Goal: Information Seeking & Learning: Compare options

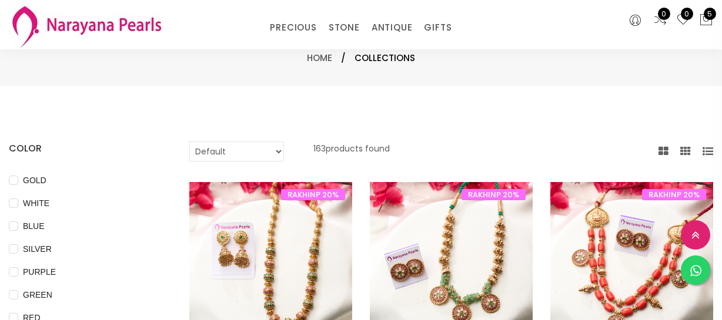
select select "INR"
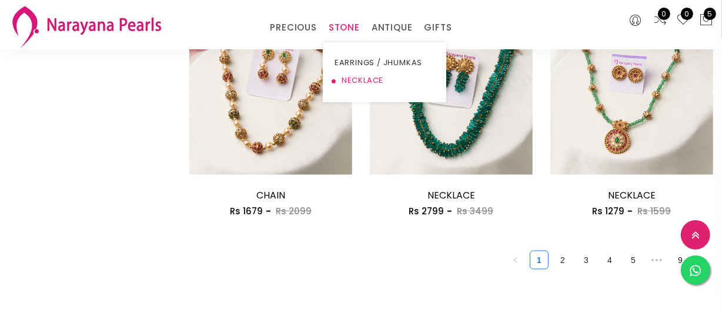
click at [347, 76] on link "NECKLACE" at bounding box center [384, 81] width 100 height 18
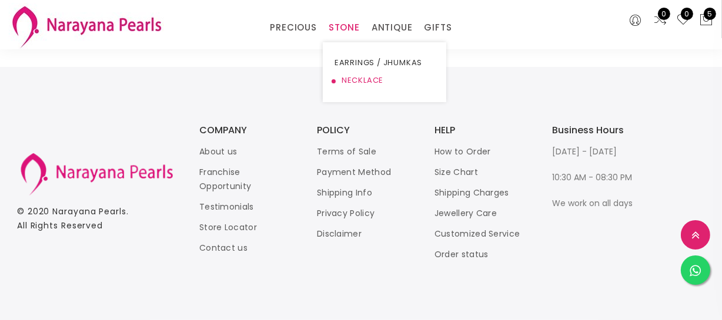
scroll to position [648, 0]
click at [347, 78] on link "NECKLACE" at bounding box center [384, 81] width 100 height 18
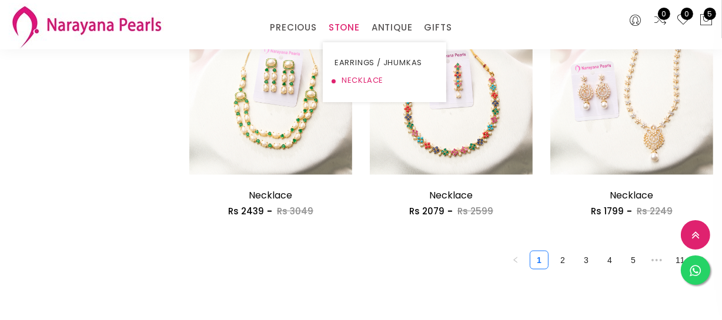
click at [367, 76] on link "NECKLACE" at bounding box center [384, 81] width 100 height 18
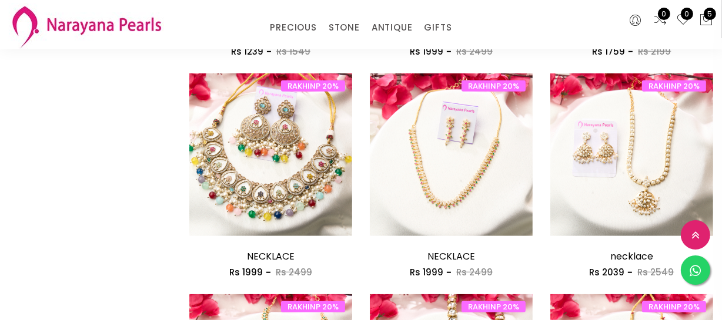
scroll to position [748, 0]
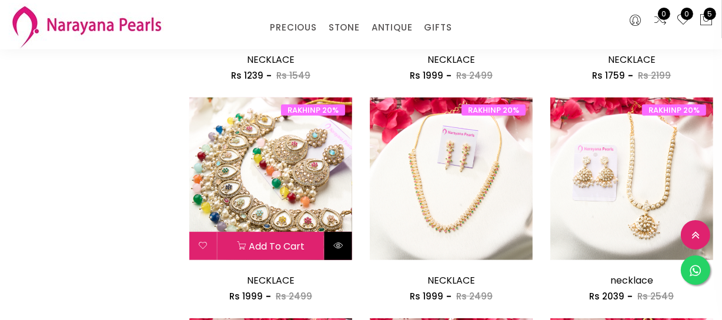
click at [343, 236] on button at bounding box center [338, 246] width 28 height 28
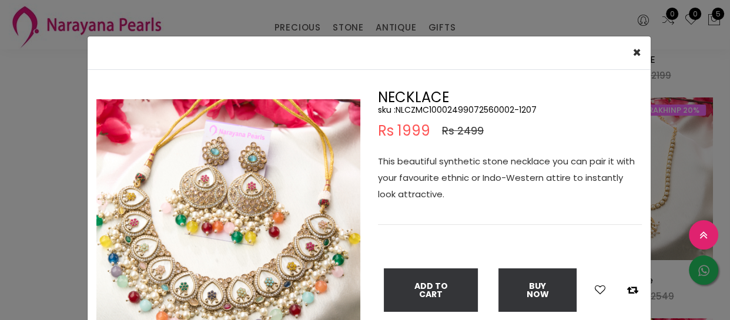
click at [52, 156] on div "× Close Double (click / press) on the image to zoom (in / out). NECKLACE sku : …" at bounding box center [365, 160] width 730 height 320
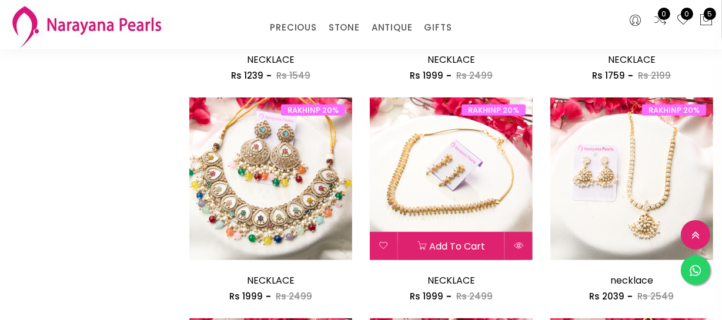
scroll to position [588, 0]
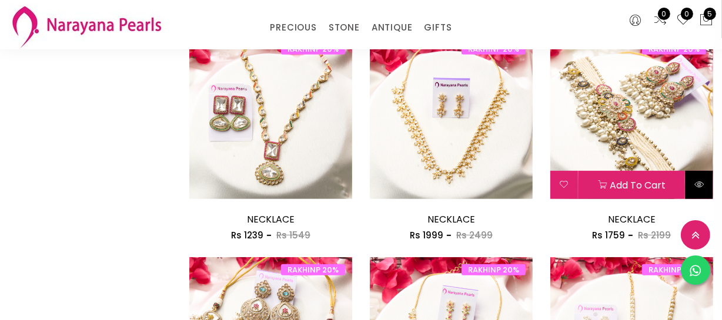
click at [706, 178] on button at bounding box center [699, 185] width 28 height 28
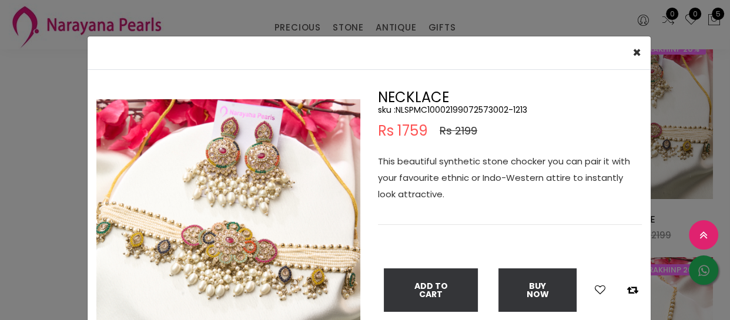
click at [46, 149] on div "× Close Double (click / press) on the image to zoom (in / out). NECKLACE sku : …" at bounding box center [365, 160] width 730 height 320
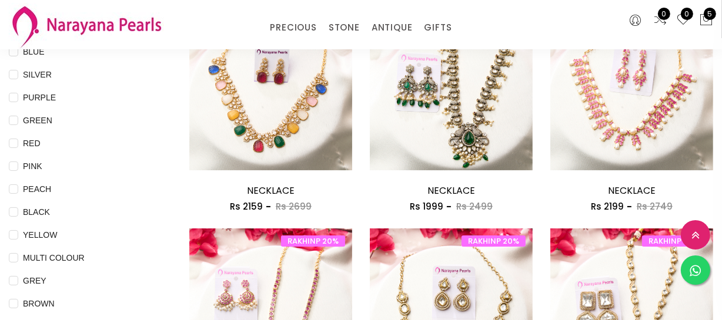
scroll to position [106, 0]
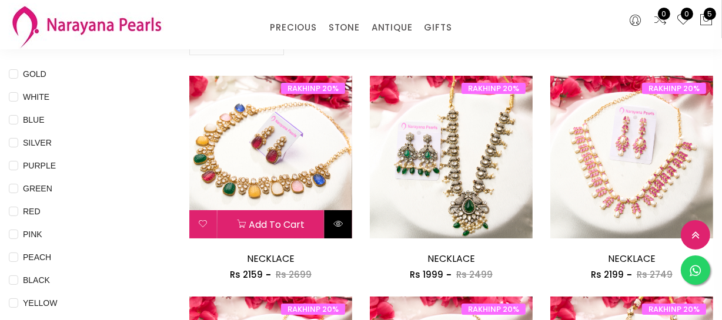
click at [342, 228] on button at bounding box center [338, 224] width 28 height 28
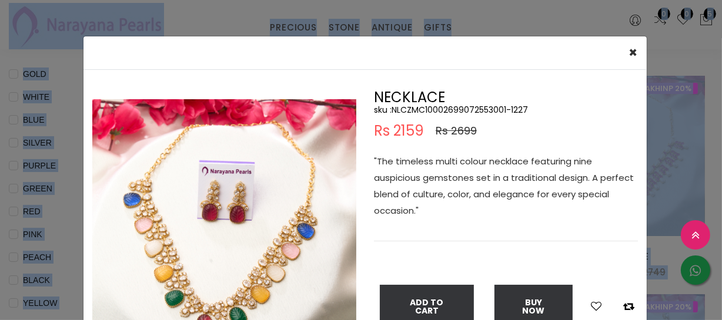
click at [342, 228] on div "Double (click / press) on the image to zoom (in / out)." at bounding box center [224, 234] width 282 height 287
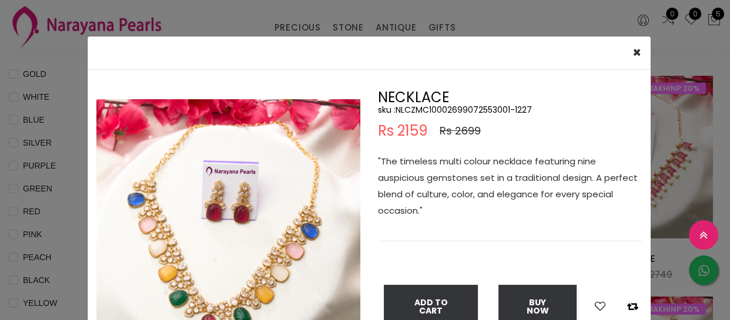
click at [9, 235] on div "× Close Double (click / press) on the image to zoom (in / out). NECKLACE sku : …" at bounding box center [365, 160] width 730 height 320
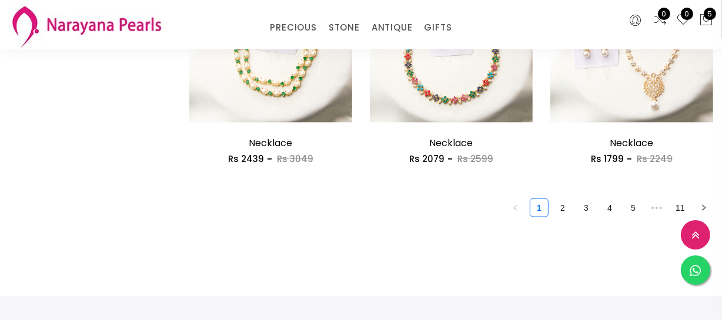
scroll to position [1550, 0]
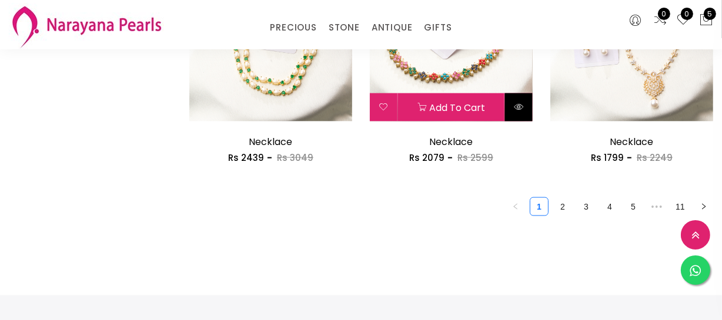
click at [511, 118] on button at bounding box center [519, 107] width 28 height 28
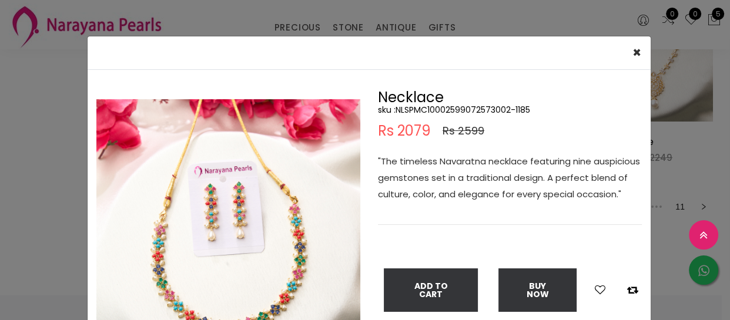
click at [53, 261] on div "× Close Double (click / press) on the image to zoom (in / out). Necklace sku : …" at bounding box center [365, 160] width 730 height 320
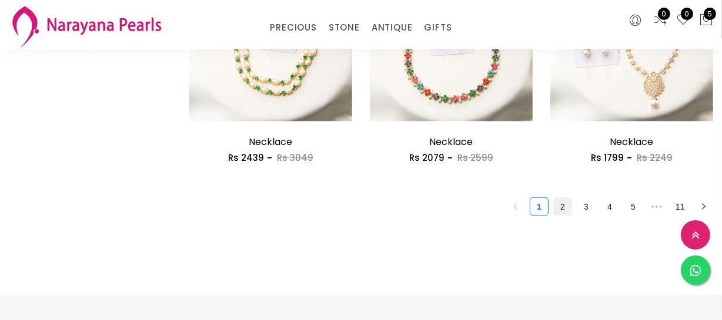
click at [561, 208] on link "2" at bounding box center [563, 207] width 18 height 18
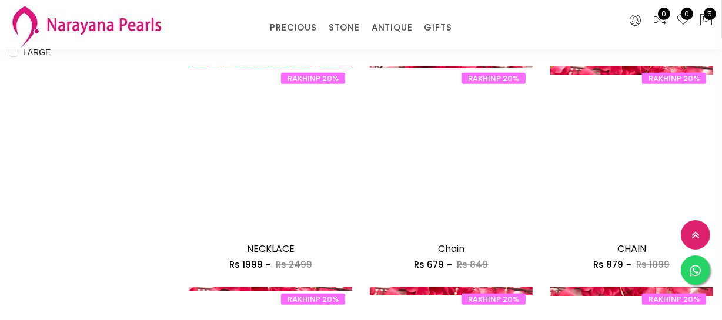
scroll to position [588, 0]
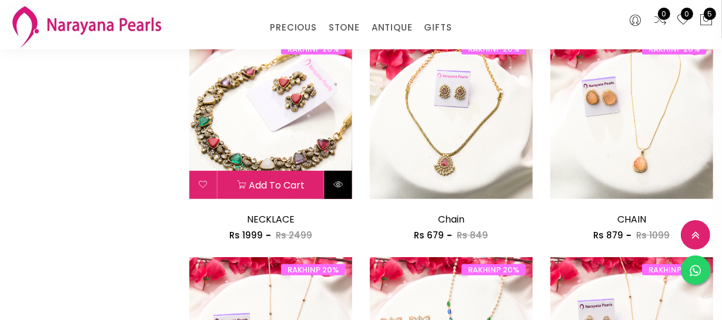
click at [336, 198] on button at bounding box center [338, 185] width 28 height 28
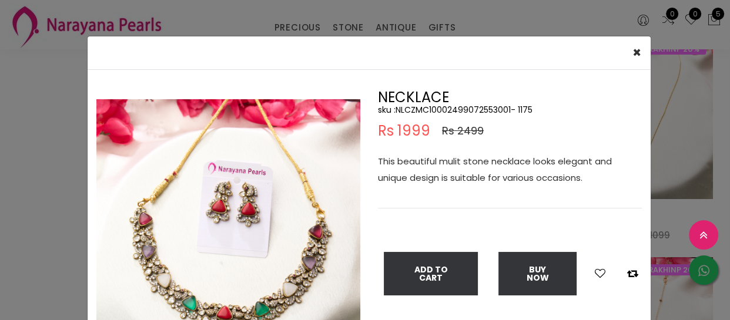
click at [53, 221] on div "× Close Double (click / press) on the image to zoom (in / out). NECKLACE sku : …" at bounding box center [365, 160] width 730 height 320
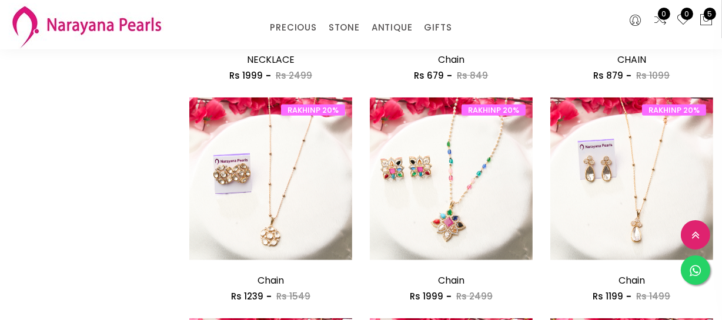
scroll to position [801, 0]
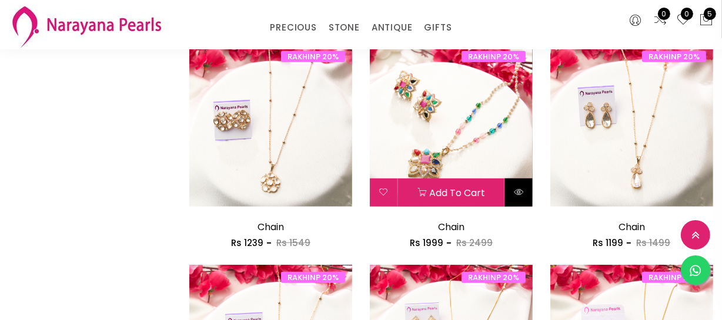
click at [514, 188] on icon at bounding box center [518, 192] width 9 height 9
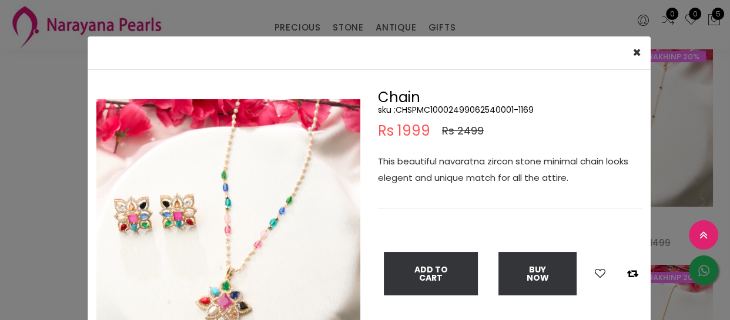
click at [0, 220] on div "× Close Double (click / press) on the image to zoom (in / out). Chain sku : CHS…" at bounding box center [365, 160] width 730 height 320
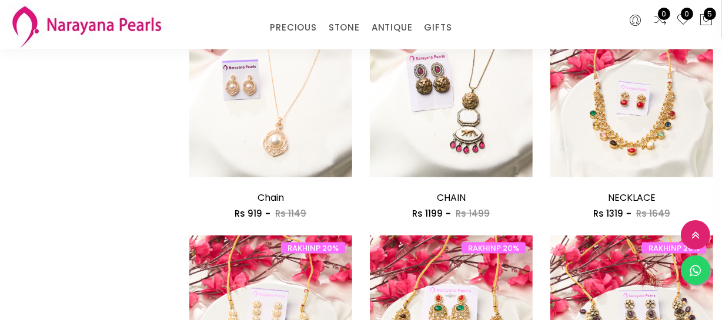
scroll to position [1282, 0]
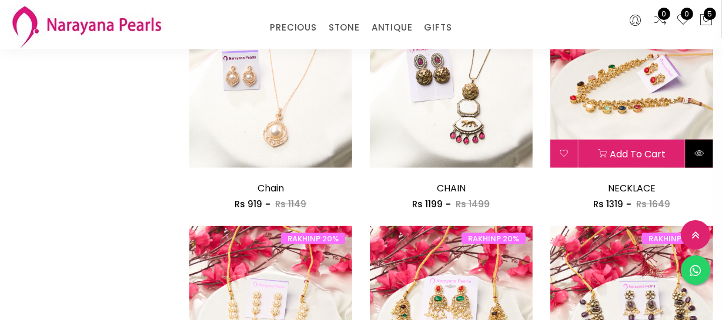
click at [698, 157] on icon at bounding box center [698, 153] width 9 height 9
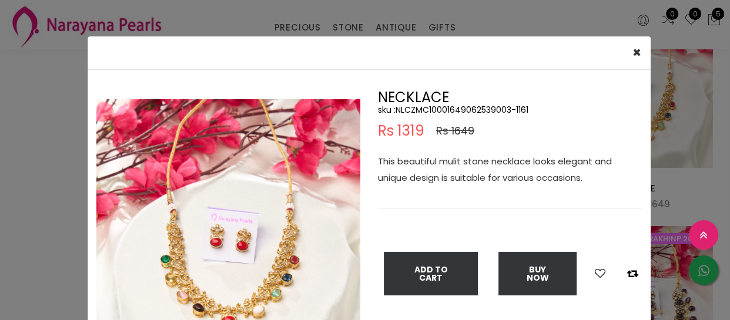
click at [35, 179] on div "× Close Double (click / press) on the image to zoom (in / out). NECKLACE sku : …" at bounding box center [365, 160] width 730 height 320
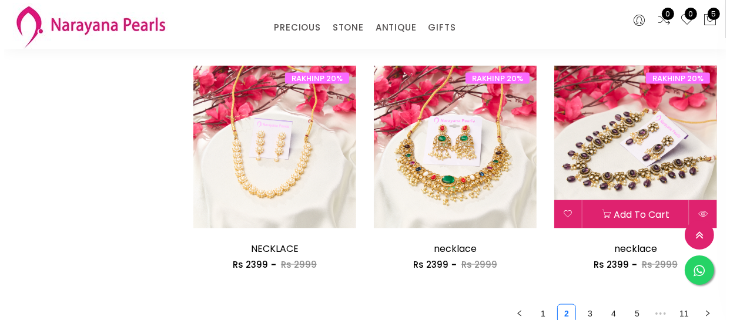
scroll to position [1336, 0]
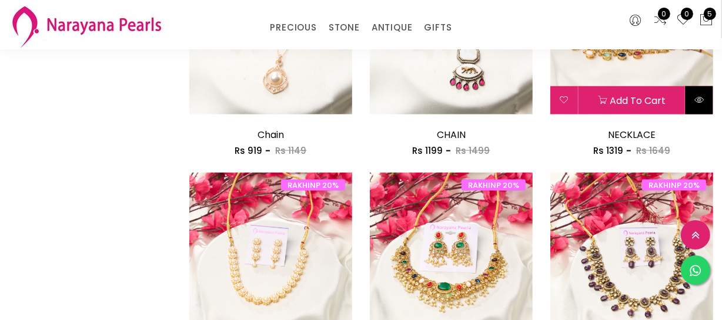
click at [704, 106] on button at bounding box center [699, 100] width 28 height 28
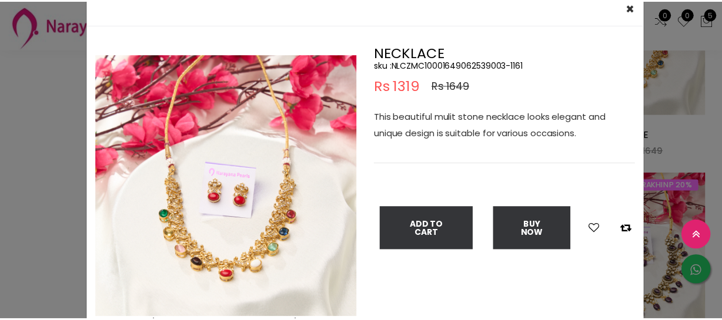
scroll to position [106, 0]
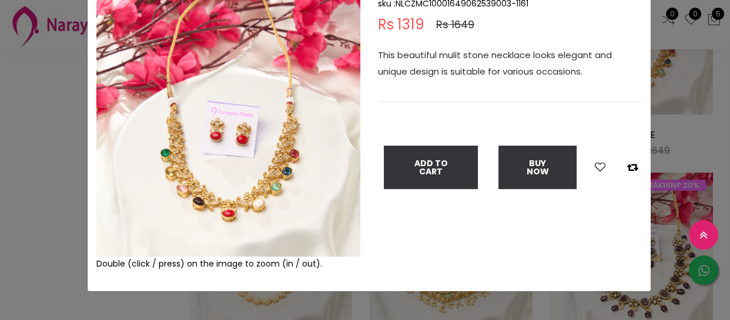
click at [35, 208] on div "× Close Double (click / press) on the image to zoom (in / out). NECKLACE sku : …" at bounding box center [365, 160] width 730 height 320
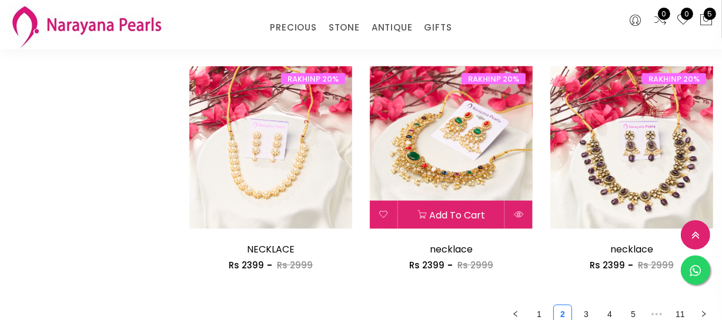
scroll to position [1443, 0]
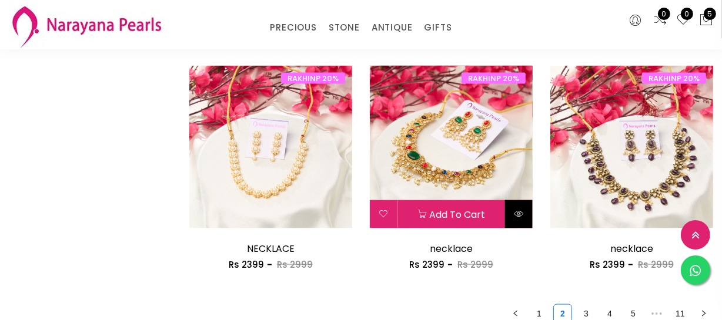
click at [516, 212] on icon at bounding box center [518, 213] width 9 height 9
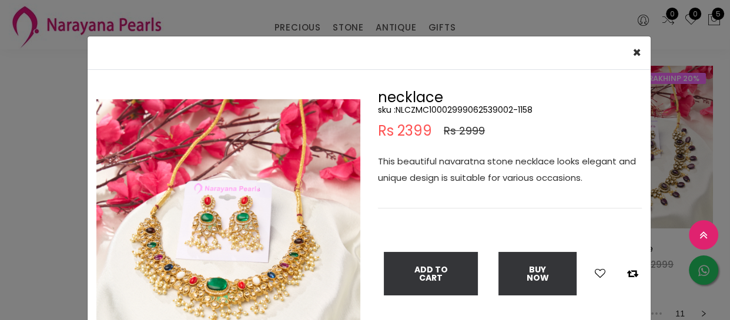
click at [15, 156] on div "× Close Double (click / press) on the image to zoom (in / out). necklace sku : …" at bounding box center [365, 160] width 730 height 320
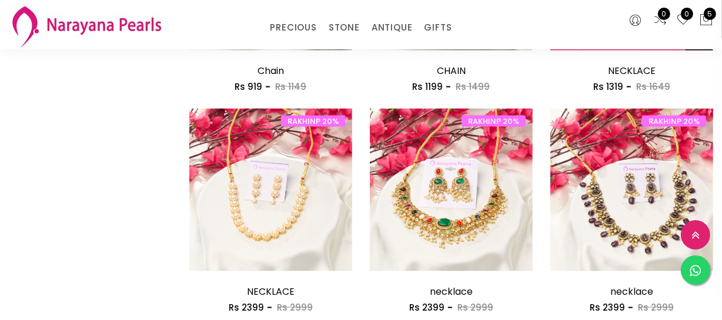
scroll to position [1336, 0]
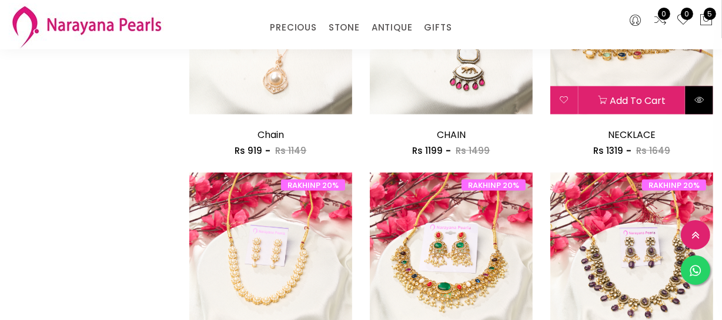
click at [708, 96] on button at bounding box center [699, 100] width 28 height 28
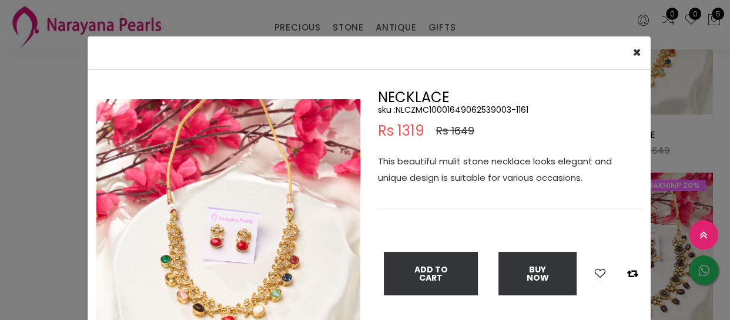
click at [53, 210] on div "× Close Double (click / press) on the image to zoom (in / out). NECKLACE sku : …" at bounding box center [365, 160] width 730 height 320
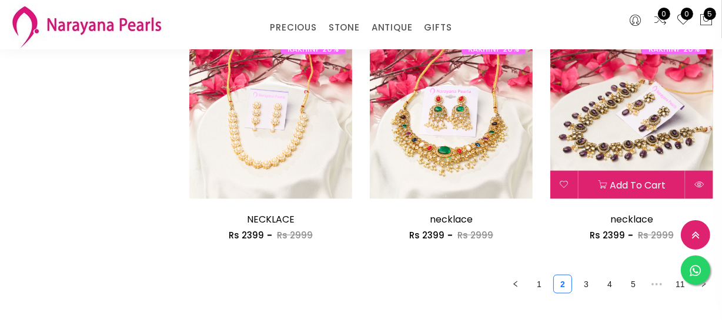
scroll to position [1496, 0]
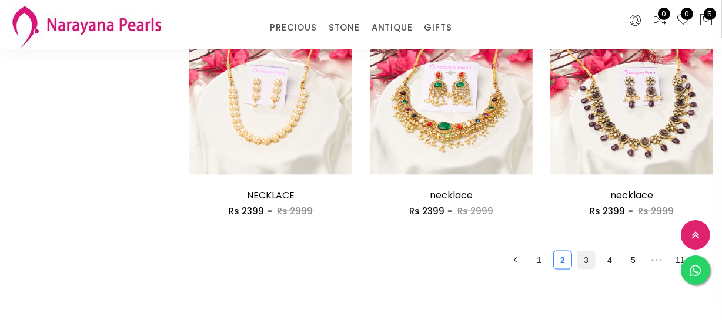
click at [582, 259] on link "3" at bounding box center [586, 261] width 18 height 18
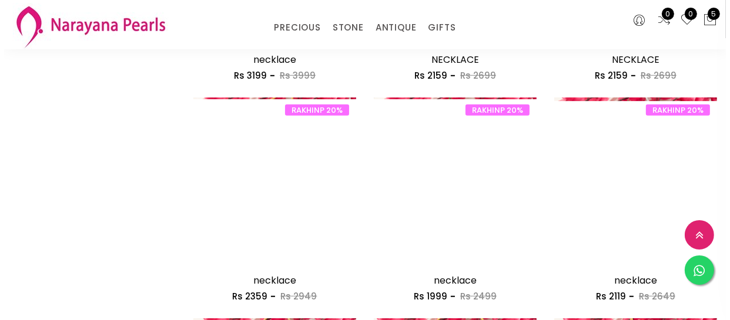
scroll to position [801, 0]
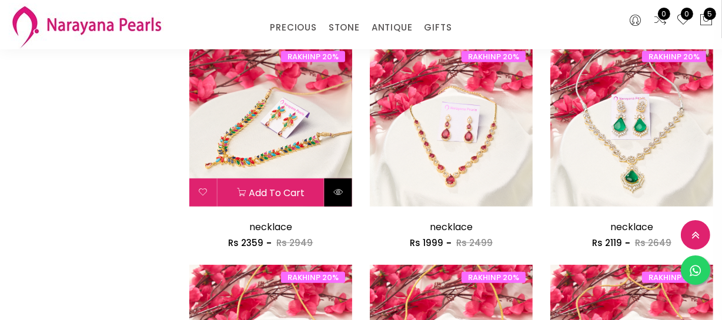
click at [333, 196] on icon at bounding box center [337, 192] width 9 height 9
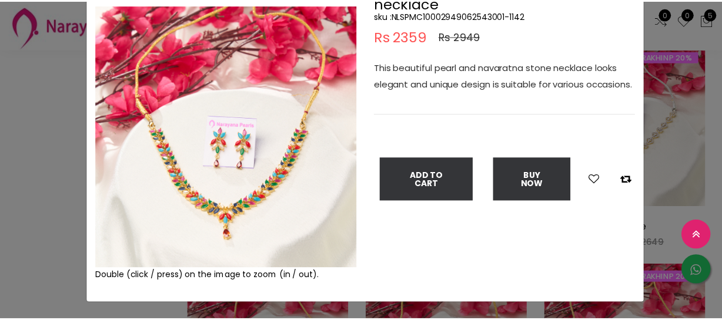
scroll to position [106, 0]
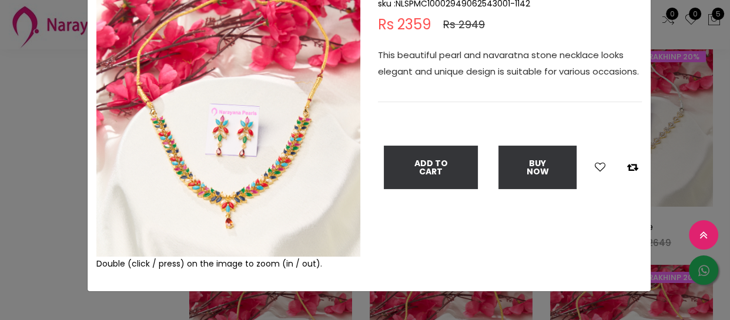
click at [58, 237] on div "× Close Double (click / press) on the image to zoom (in / out). necklace sku : …" at bounding box center [365, 160] width 730 height 320
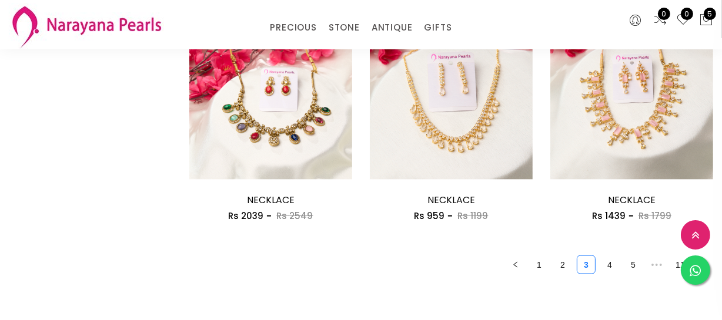
scroll to position [1496, 0]
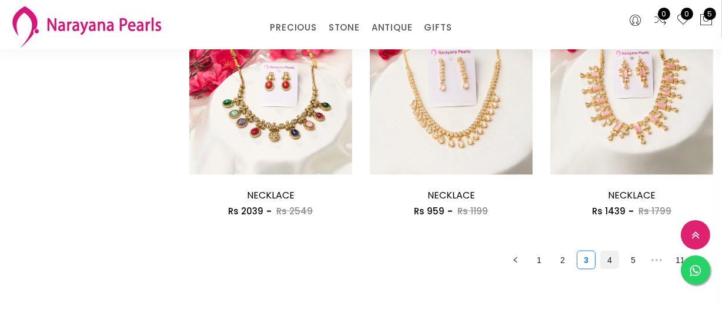
click at [607, 257] on link "4" at bounding box center [610, 261] width 18 height 18
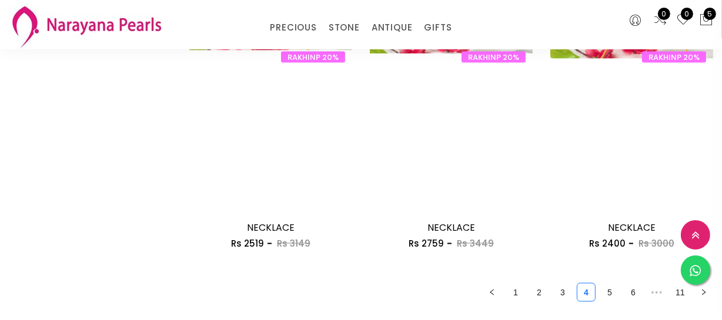
scroll to position [1496, 0]
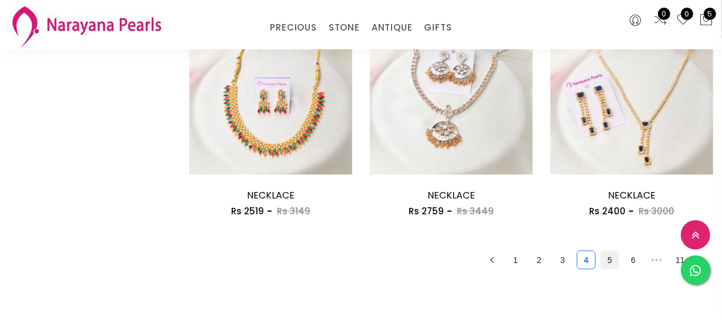
click at [615, 255] on link "5" at bounding box center [610, 261] width 18 height 18
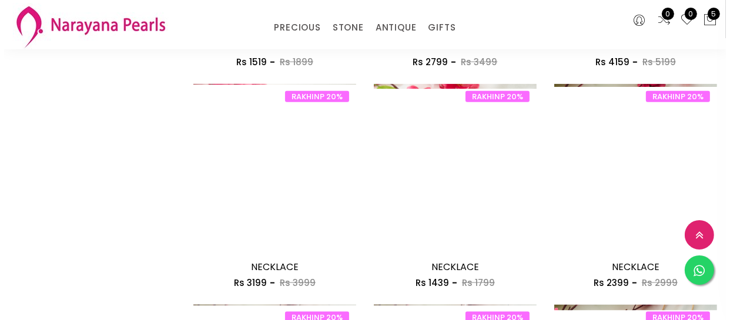
scroll to position [1229, 0]
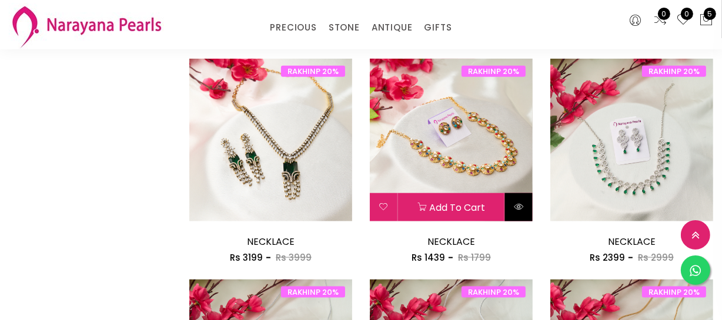
click at [520, 211] on button at bounding box center [519, 207] width 28 height 28
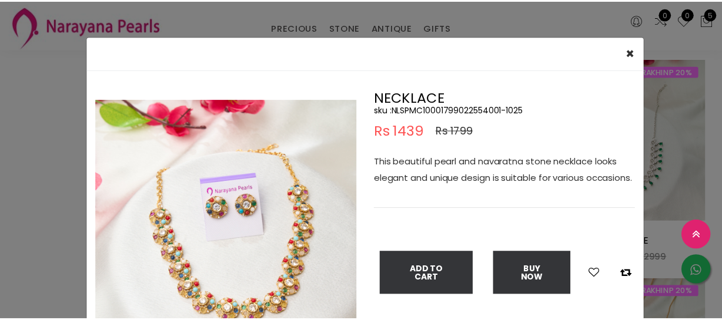
scroll to position [53, 0]
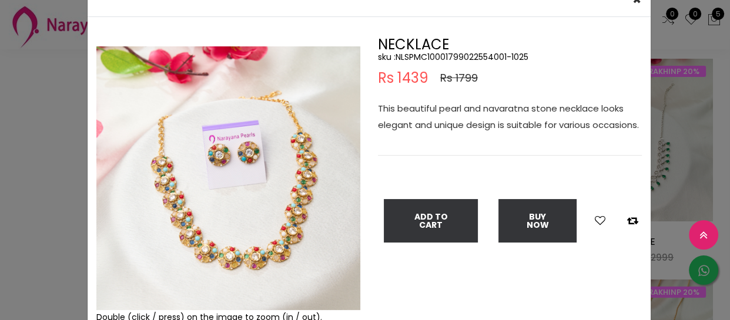
click at [38, 203] on div "× Close Double (click / press) on the image to zoom (in / out). NECKLACE sku : …" at bounding box center [365, 160] width 730 height 320
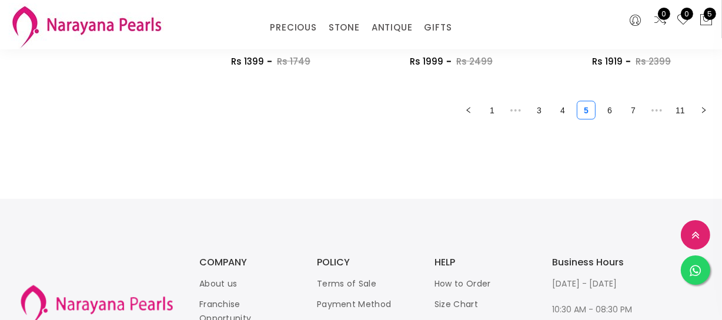
scroll to position [1657, 0]
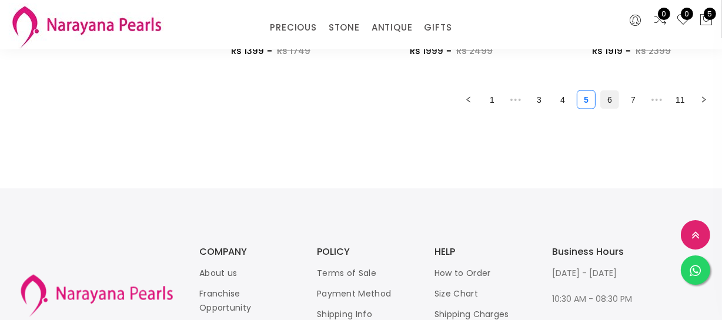
click at [608, 103] on link "6" at bounding box center [610, 100] width 18 height 18
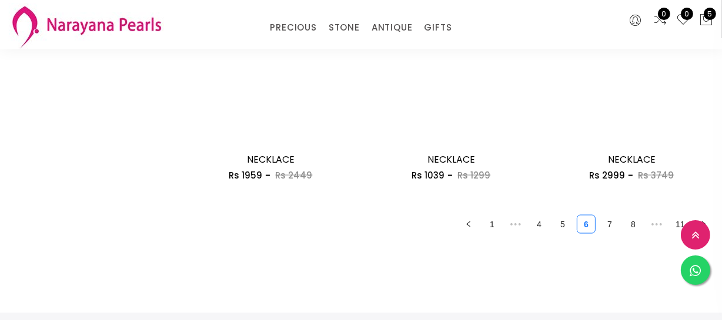
scroll to position [1603, 0]
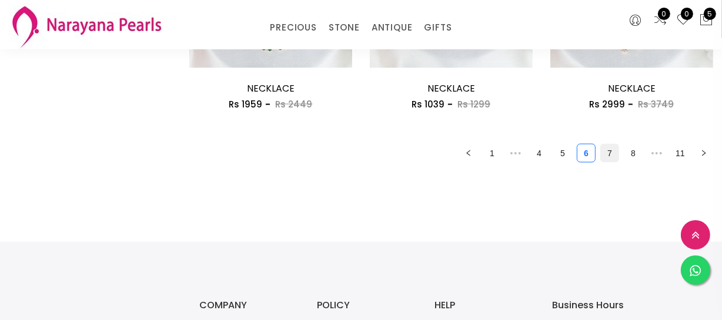
click at [610, 159] on link "7" at bounding box center [610, 154] width 18 height 18
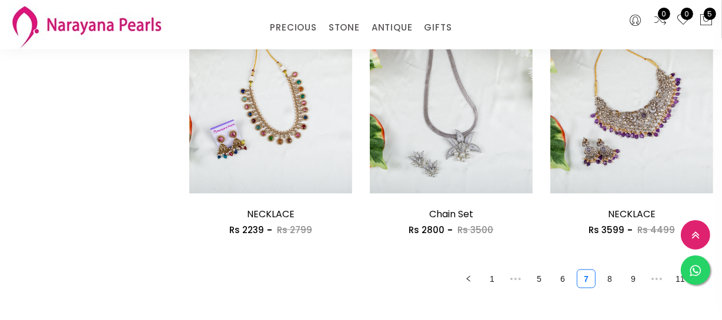
scroll to position [1496, 0]
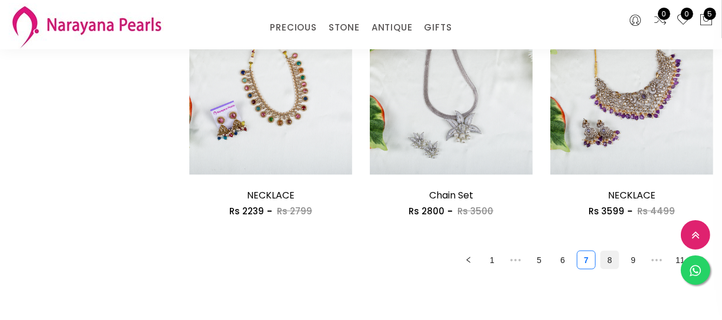
click at [605, 255] on link "8" at bounding box center [610, 261] width 18 height 18
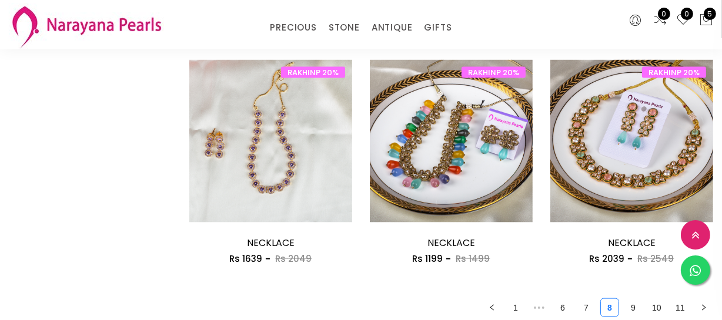
scroll to position [1496, 0]
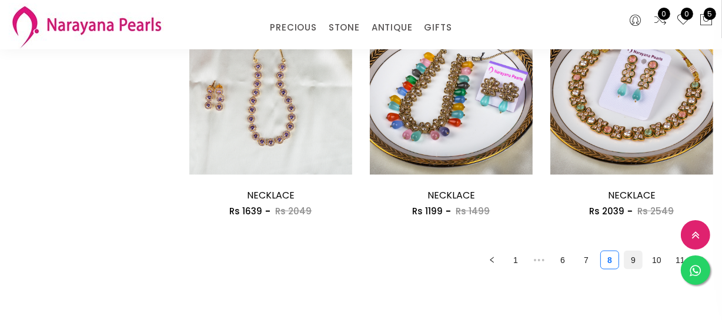
click at [624, 257] on li "9" at bounding box center [633, 260] width 19 height 19
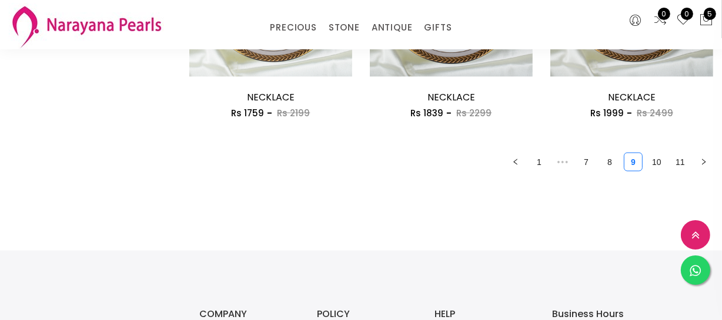
scroll to position [1603, 0]
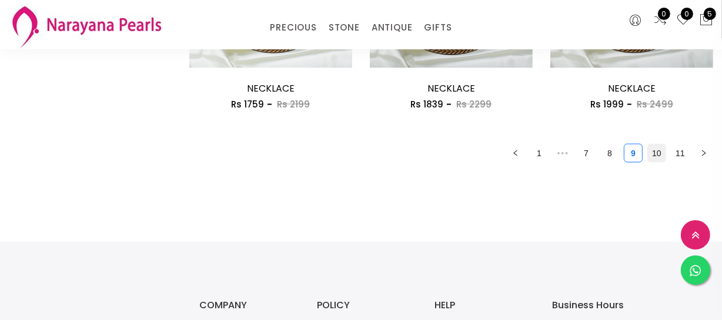
click at [660, 156] on link "10" at bounding box center [657, 154] width 18 height 18
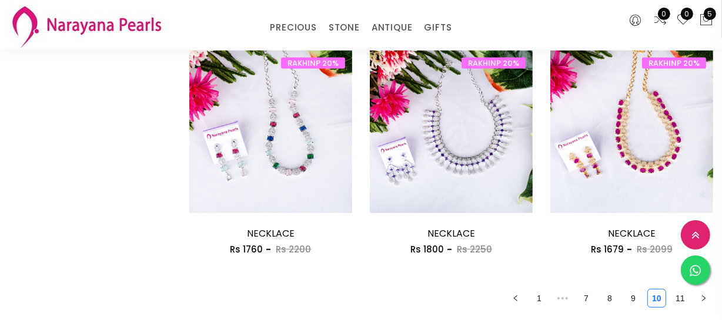
scroll to position [962, 0]
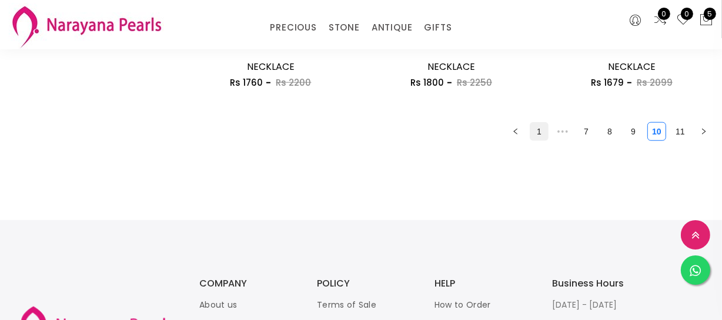
click at [544, 129] on link "1" at bounding box center [539, 132] width 18 height 18
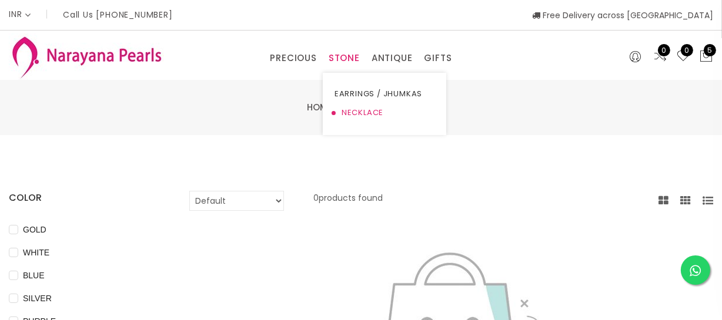
click at [349, 110] on link "NECKLACE" at bounding box center [384, 112] width 100 height 19
click at [372, 112] on link "NECKLACE" at bounding box center [384, 112] width 100 height 19
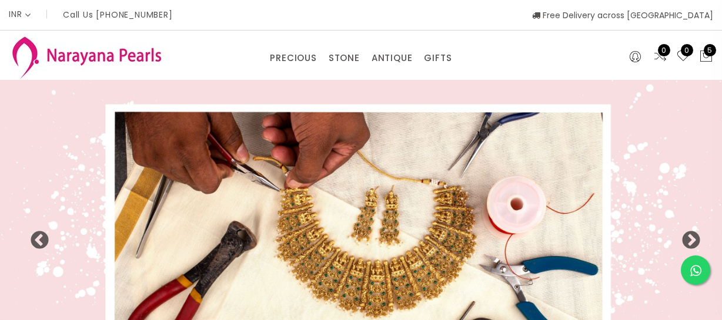
select select "INR"
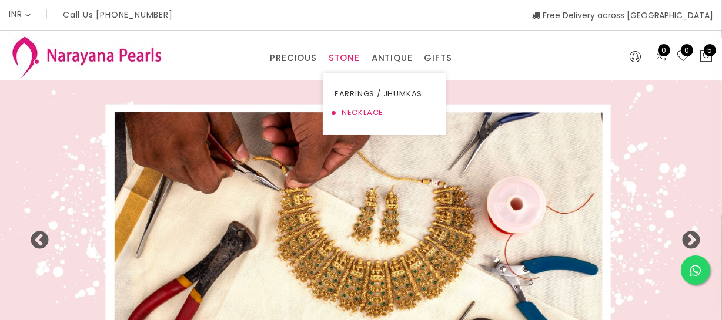
click at [354, 112] on link "NECKLACE" at bounding box center [384, 112] width 100 height 19
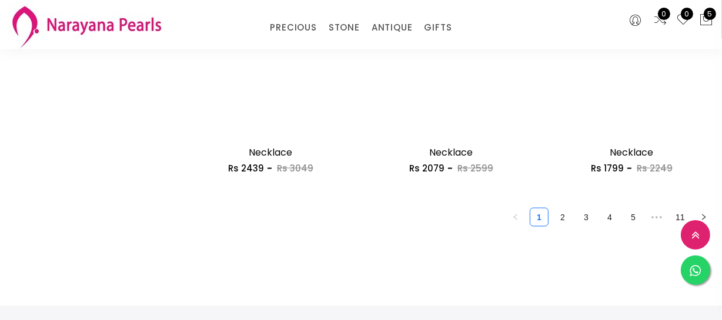
scroll to position [1603, 0]
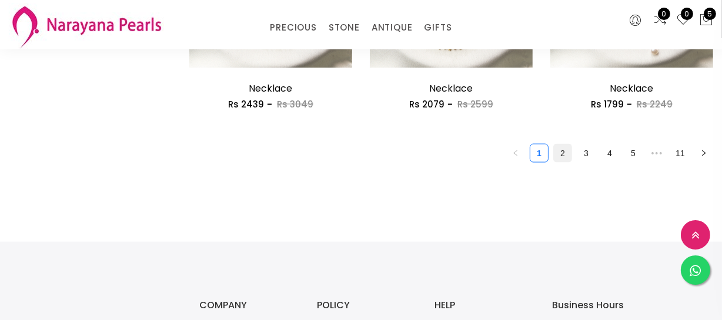
click at [558, 153] on link "2" at bounding box center [563, 154] width 18 height 18
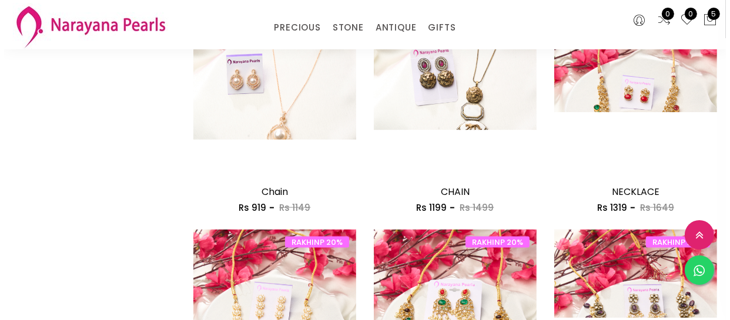
scroll to position [1282, 0]
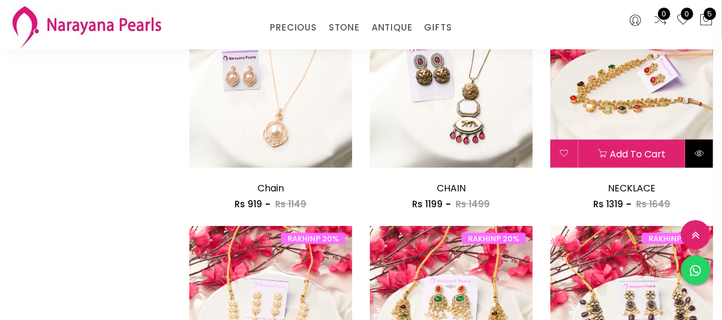
click at [696, 150] on icon at bounding box center [698, 153] width 9 height 9
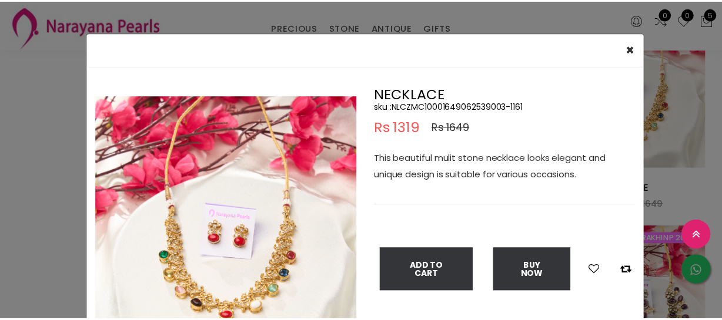
scroll to position [0, 0]
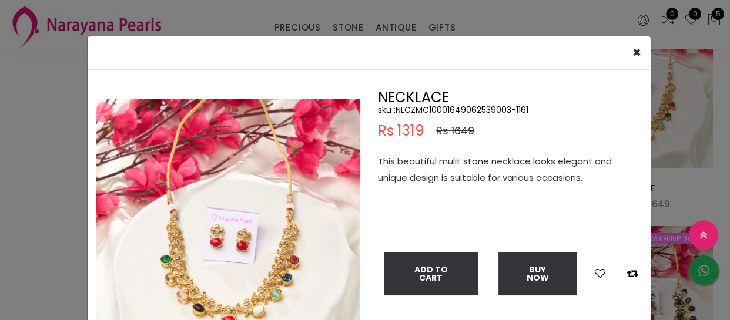
drag, startPoint x: 0, startPoint y: 214, endPoint x: 176, endPoint y: 178, distance: 180.0
click at [4, 212] on div "× Close Double (click / press) on the image to zoom (in / out). NECKLACE sku : …" at bounding box center [365, 160] width 730 height 320
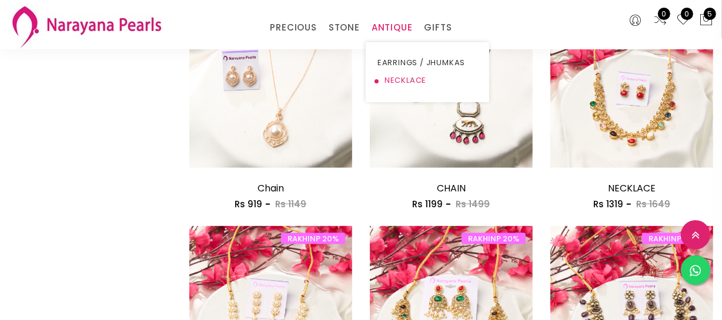
click at [385, 78] on link "NECKLACE" at bounding box center [427, 81] width 100 height 18
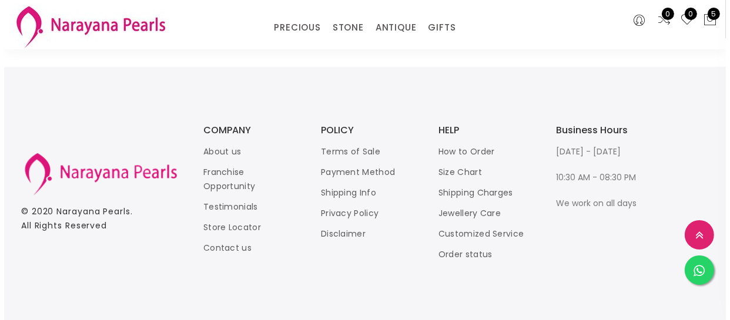
scroll to position [908, 0]
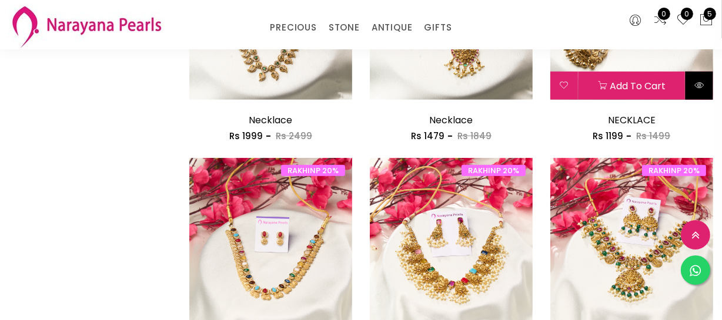
click at [700, 89] on icon at bounding box center [698, 85] width 9 height 9
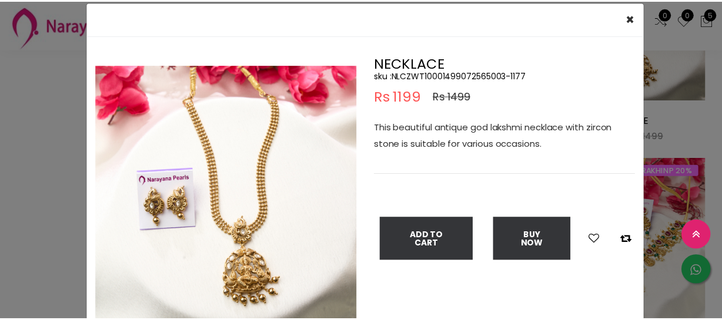
scroll to position [53, 0]
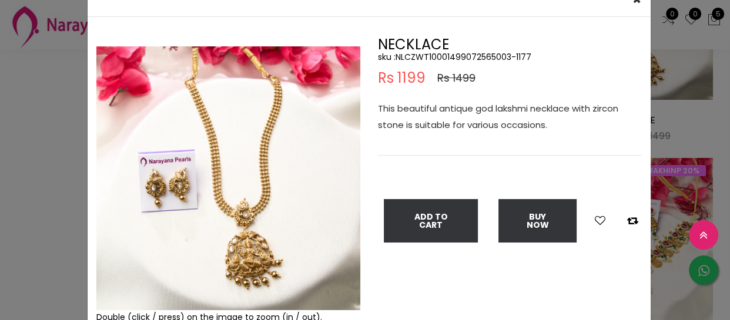
click at [52, 152] on div "× Close Double (click / press) on the image to zoom (in / out). NECKLACE sku : …" at bounding box center [365, 160] width 730 height 320
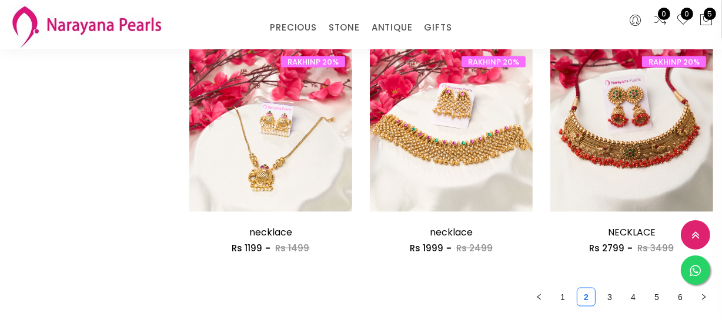
scroll to position [1443, 0]
